Goal: Find specific page/section: Find specific page/section

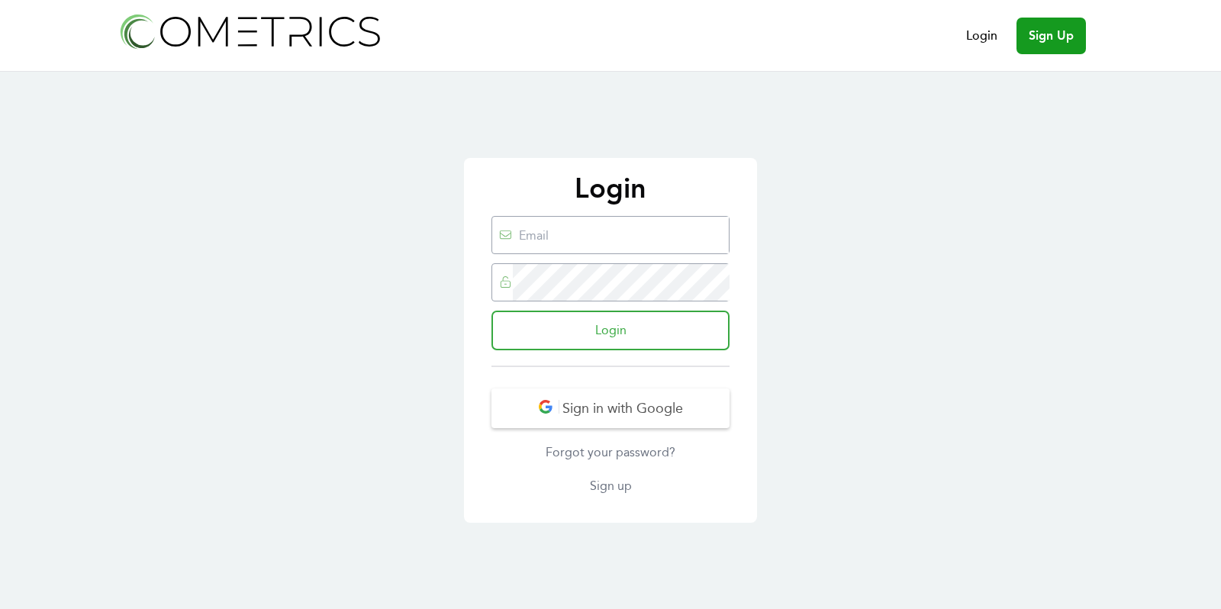
type input "[EMAIL_ADDRESS][DOMAIN_NAME]"
click at [677, 325] on input "Login" at bounding box center [610, 331] width 238 height 40
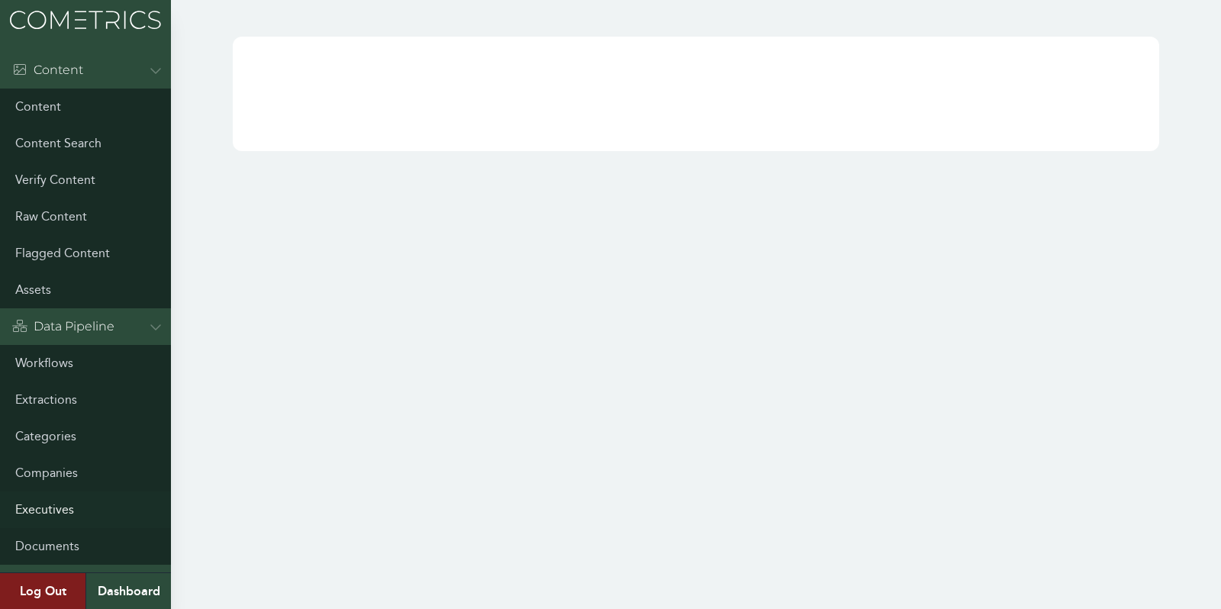
click at [63, 496] on link "Executives" at bounding box center [85, 509] width 171 height 37
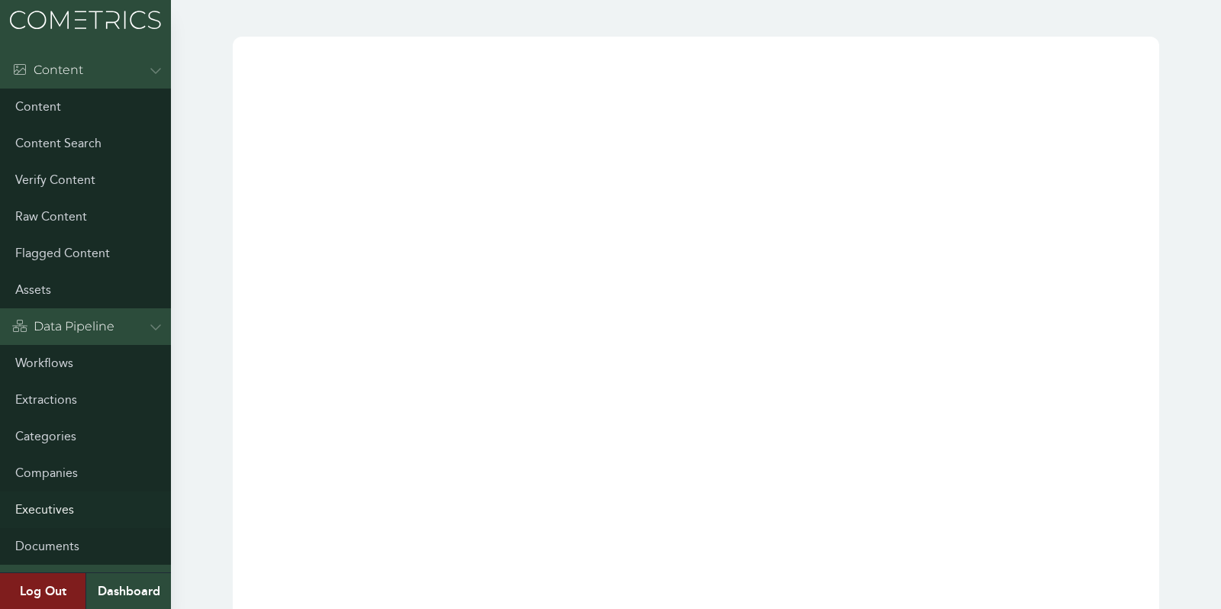
click at [53, 506] on link "Executives" at bounding box center [85, 509] width 171 height 37
